Goal: Task Accomplishment & Management: Manage account settings

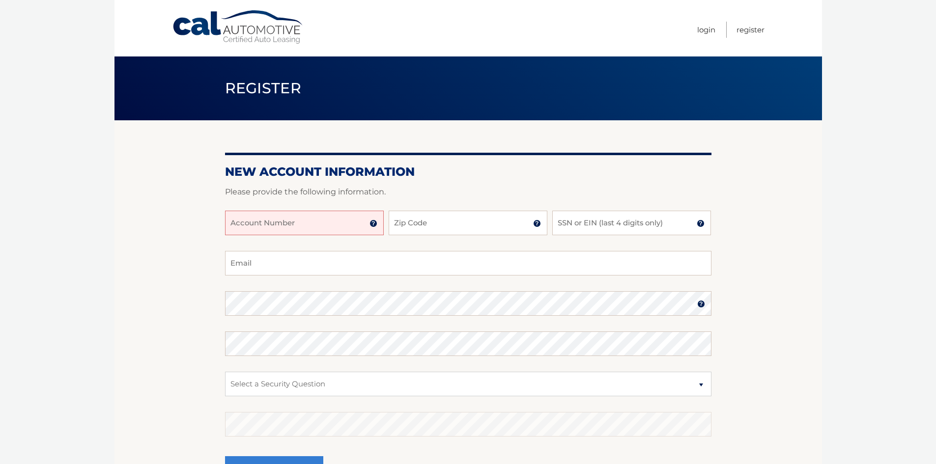
click at [292, 224] on input "Account Number" at bounding box center [304, 223] width 159 height 25
type input "44456007055"
click at [461, 223] on input "Zip Code" at bounding box center [468, 223] width 159 height 25
type input "07302"
click at [596, 217] on input "SSN or EIN (last 4 digits only)" at bounding box center [631, 223] width 159 height 25
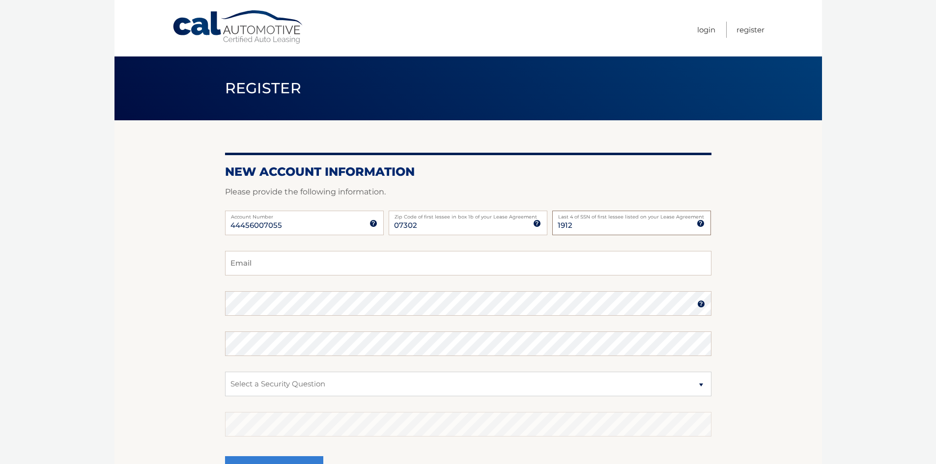
type input "1912"
click at [406, 265] on input "Email" at bounding box center [468, 263] width 487 height 25
type input "[PERSON_NAME][EMAIL_ADDRESS][PERSON_NAME][DOMAIN_NAME]"
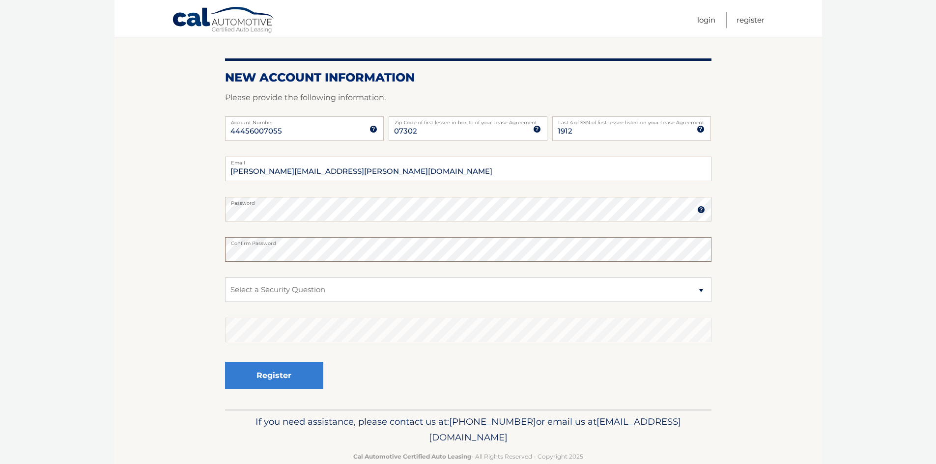
scroll to position [98, 0]
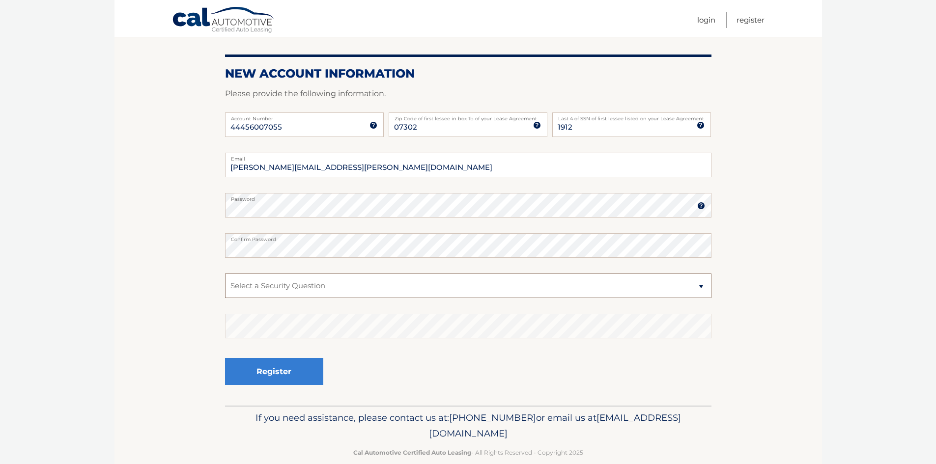
click at [589, 282] on select "Select a Security Question What was the name of your elementary school? What is…" at bounding box center [468, 286] width 487 height 25
select select "1"
click at [225, 274] on select "Select a Security Question What was the name of your elementary school? What is…" at bounding box center [468, 286] width 487 height 25
click at [301, 374] on button "Register" at bounding box center [274, 371] width 98 height 27
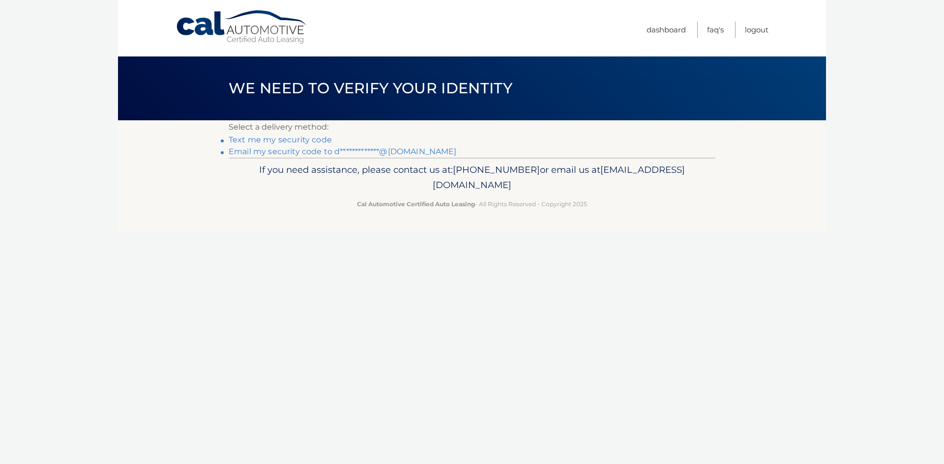
click at [286, 138] on link "Text me my security code" at bounding box center [280, 139] width 103 height 9
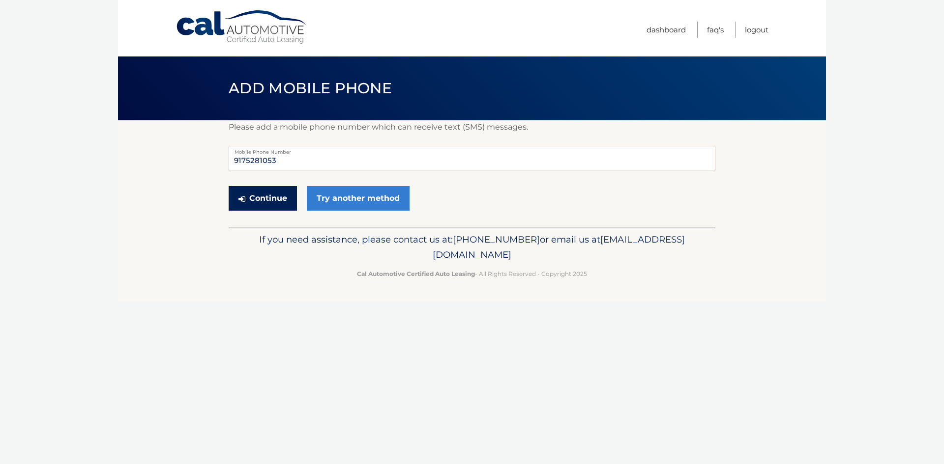
click at [272, 196] on button "Continue" at bounding box center [263, 198] width 68 height 25
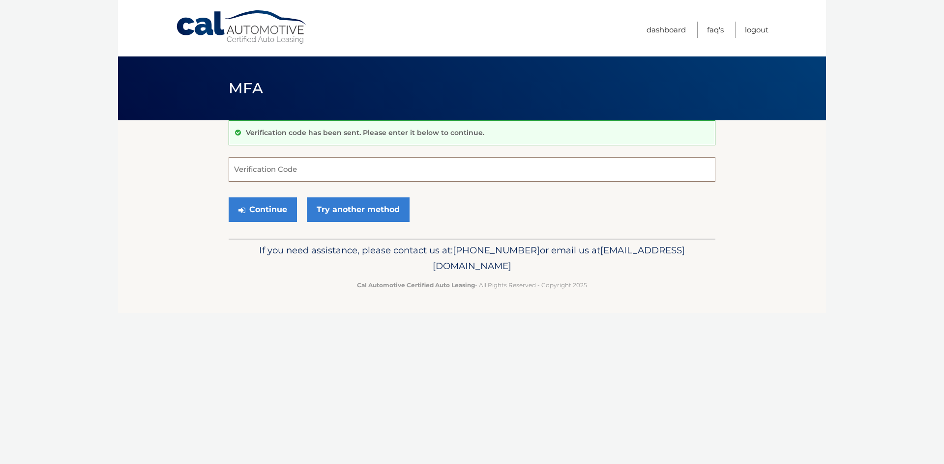
click at [453, 176] on input "Verification Code" at bounding box center [472, 169] width 487 height 25
type input "094487"
click at [266, 213] on button "Continue" at bounding box center [263, 210] width 68 height 25
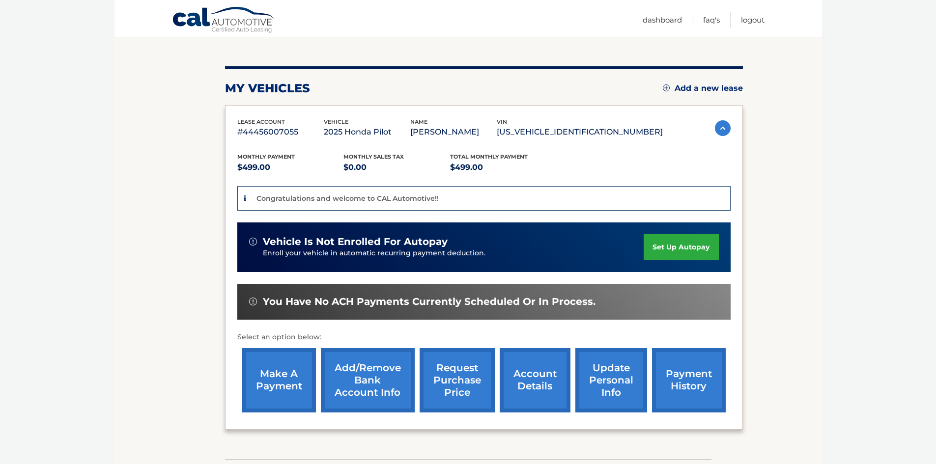
scroll to position [147, 0]
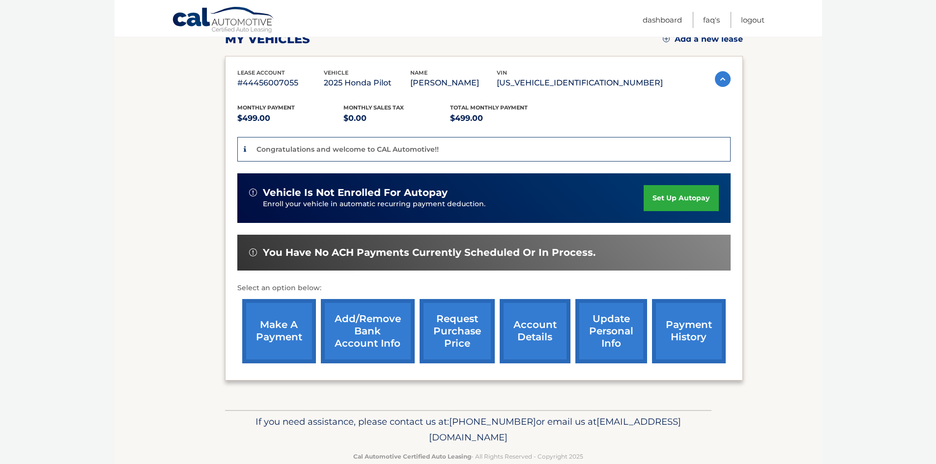
click at [707, 202] on link "set up autopay" at bounding box center [681, 198] width 75 height 26
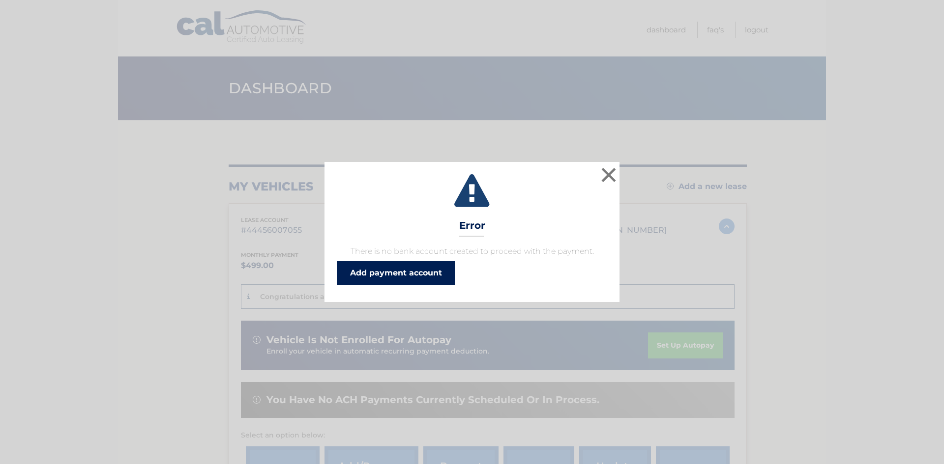
click at [423, 278] on link "Add payment account" at bounding box center [396, 273] width 118 height 24
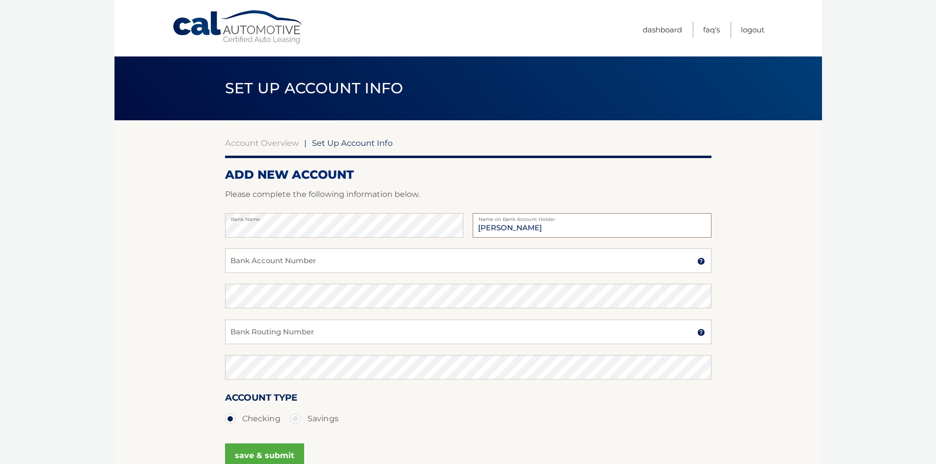
type input "Xiao Geoghegan"
click at [343, 261] on input "Bank Account Number" at bounding box center [468, 261] width 487 height 25
click at [327, 259] on input "Bank Account Number" at bounding box center [468, 261] width 487 height 25
type input "789170096"
click at [377, 336] on input "Bank Routing Number" at bounding box center [468, 332] width 487 height 25
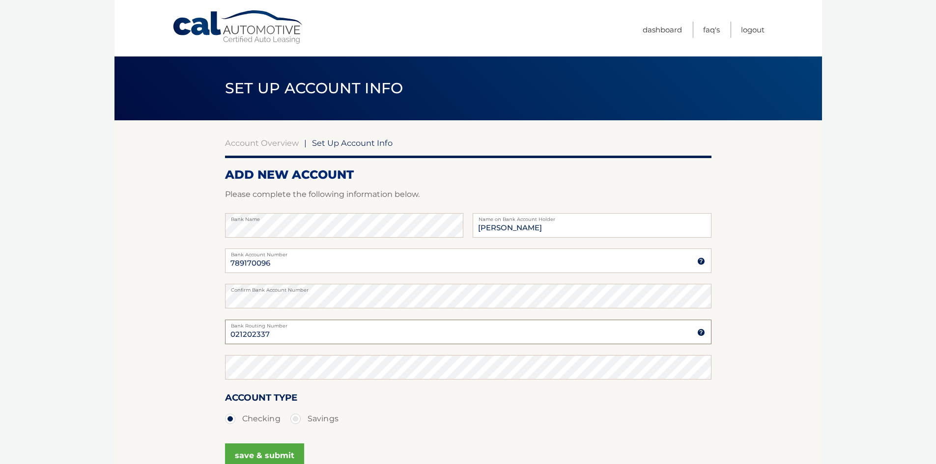
type input "021202337"
click at [479, 406] on div "Account Type Checking Savings" at bounding box center [468, 410] width 487 height 38
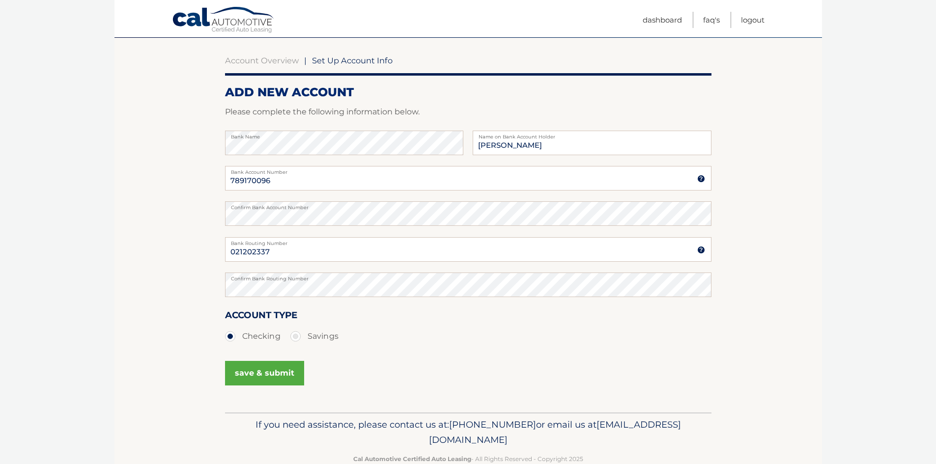
scroll to position [106, 0]
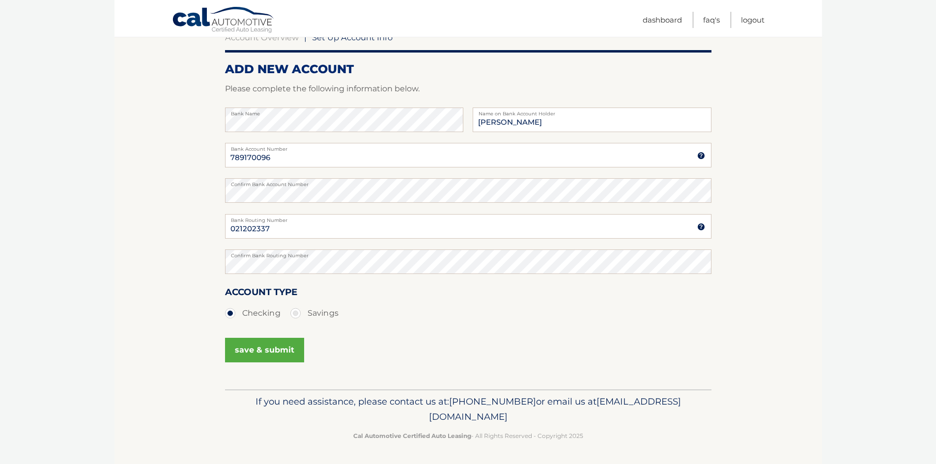
click at [276, 351] on button "save & submit" at bounding box center [264, 350] width 79 height 25
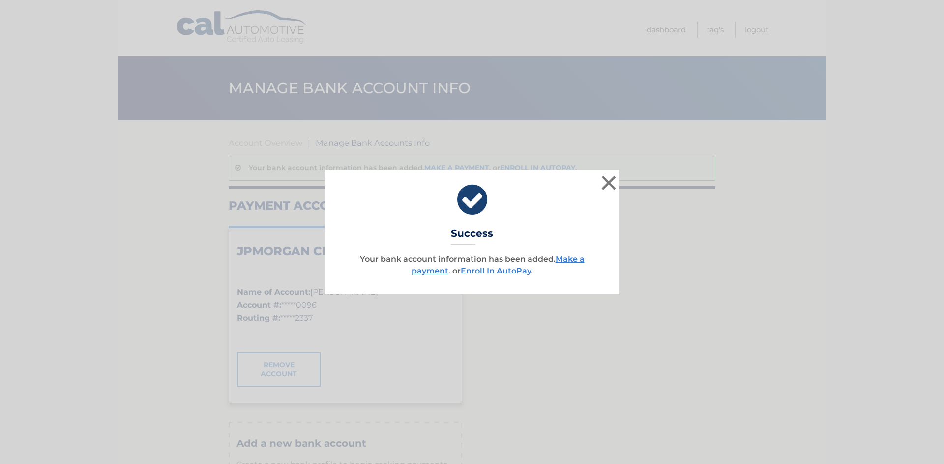
click at [503, 269] on link "Enroll In AutoPay" at bounding box center [496, 270] width 70 height 9
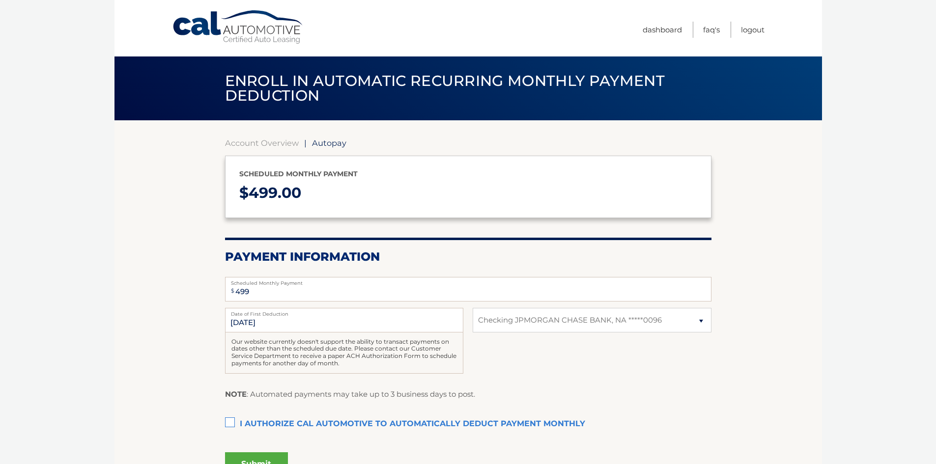
select select "ODkzMWM3MGYtOWJlYi00MjYwLTkyNzMtYTUyOTQ3MzcwMmUy"
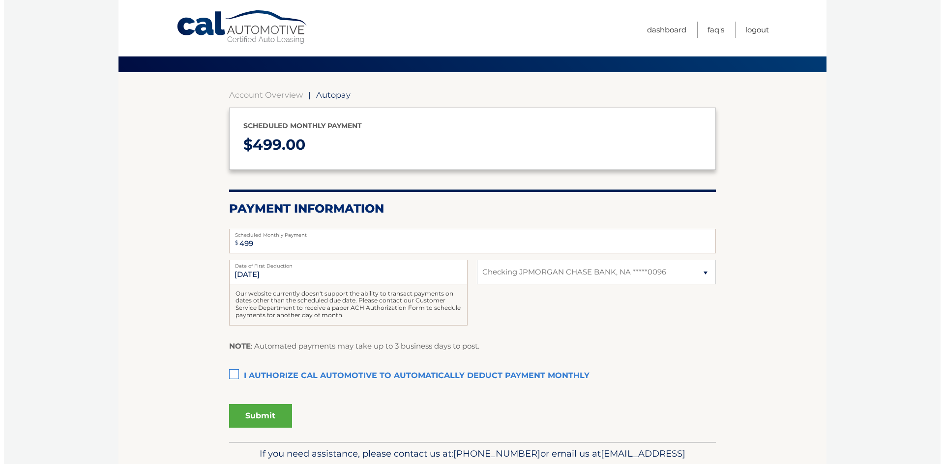
scroll to position [49, 0]
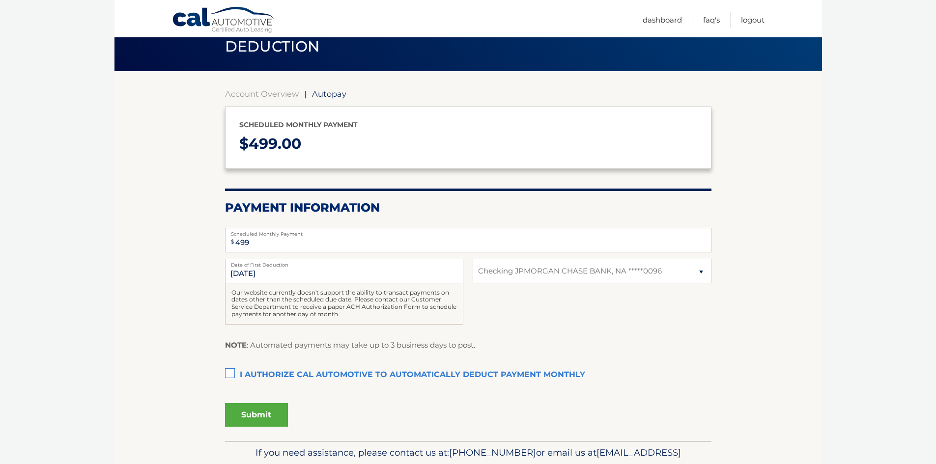
click at [229, 369] on label "I authorize cal automotive to automatically deduct payment monthly This checkbo…" at bounding box center [468, 376] width 487 height 20
click at [0, 0] on input "I authorize cal automotive to automatically deduct payment monthly This checkbo…" at bounding box center [0, 0] width 0 height 0
click at [252, 413] on button "Submit" at bounding box center [256, 416] width 63 height 24
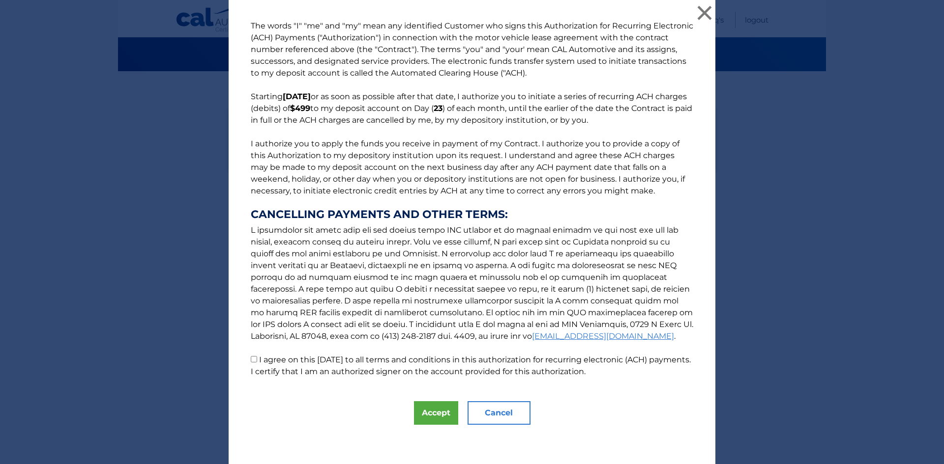
click at [249, 364] on p "The words "I" "me" and "my" mean any identified Customer who signs this Authori…" at bounding box center [472, 199] width 462 height 358
click at [251, 360] on input "I agree on this 09/15/2025 to all terms and conditions in this authorization fo…" at bounding box center [254, 359] width 6 height 6
checkbox input "true"
click at [428, 408] on button "Accept" at bounding box center [436, 414] width 44 height 24
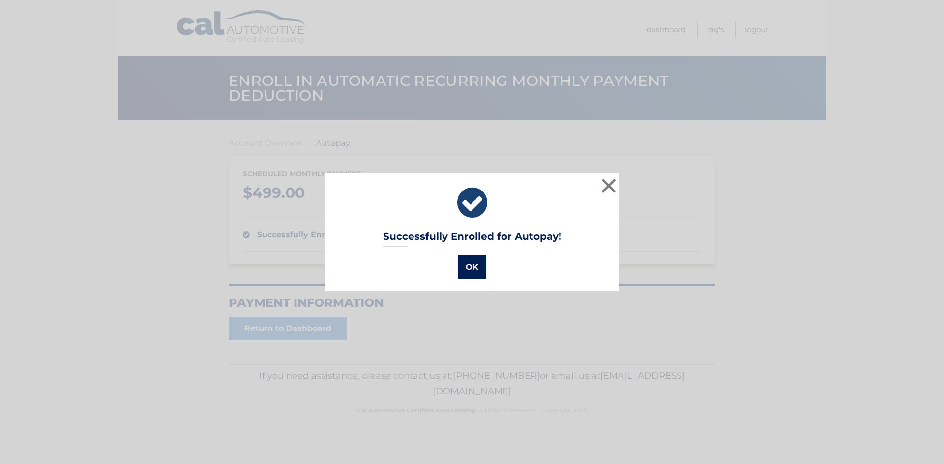
click at [461, 264] on button "OK" at bounding box center [472, 268] width 29 height 24
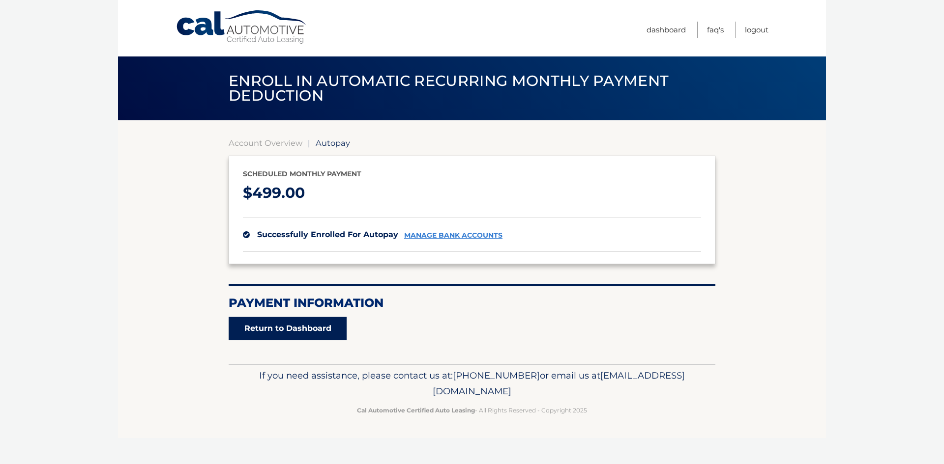
click at [305, 337] on link "Return to Dashboard" at bounding box center [288, 329] width 118 height 24
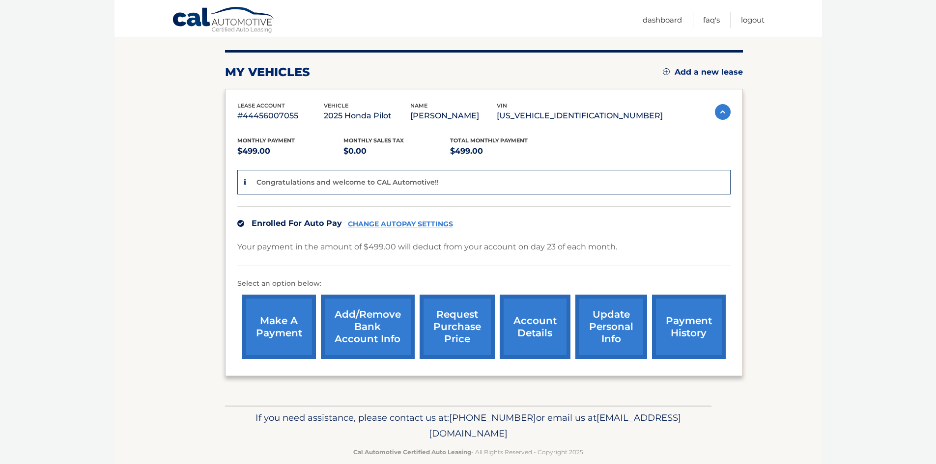
scroll to position [131, 0]
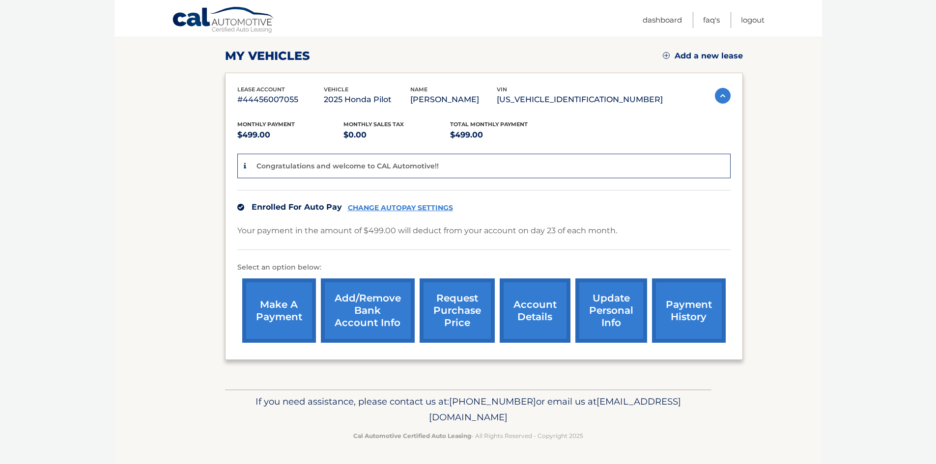
click at [608, 311] on link "update personal info" at bounding box center [612, 311] width 72 height 64
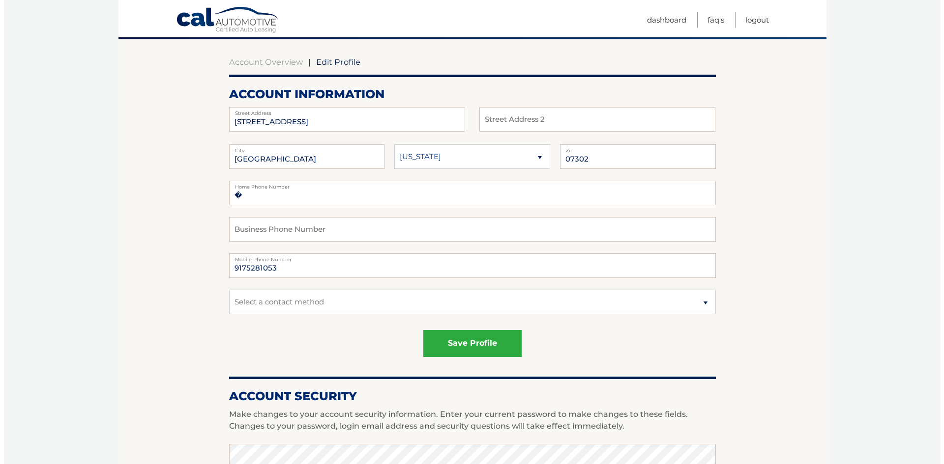
scroll to position [98, 0]
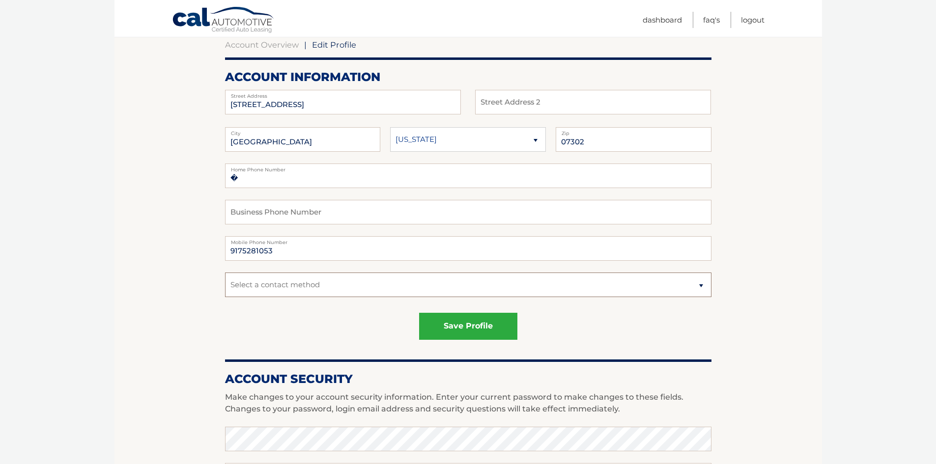
click at [701, 286] on select "Select a contact method Mobile Home" at bounding box center [468, 285] width 487 height 25
select select "1"
click at [225, 273] on select "Select a contact method Mobile Home" at bounding box center [468, 285] width 487 height 25
click at [483, 331] on button "save profile" at bounding box center [468, 326] width 98 height 27
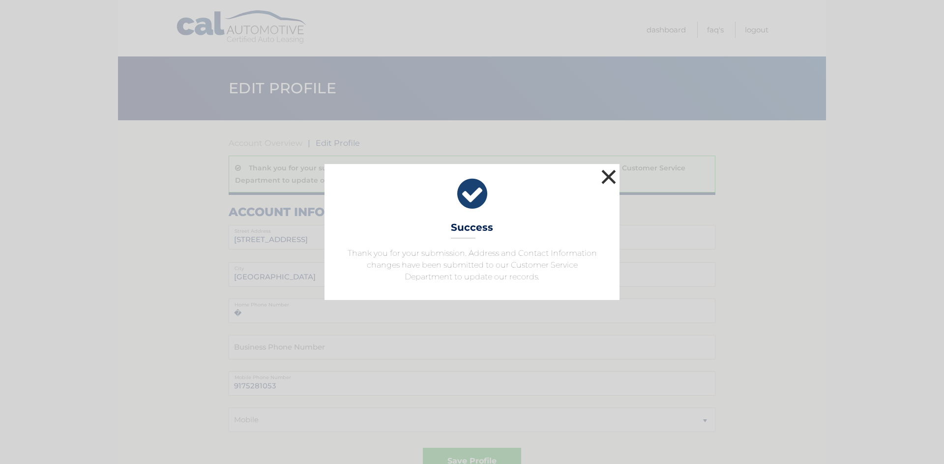
click at [608, 174] on button "×" at bounding box center [609, 177] width 20 height 20
